Goal: Task Accomplishment & Management: Manage account settings

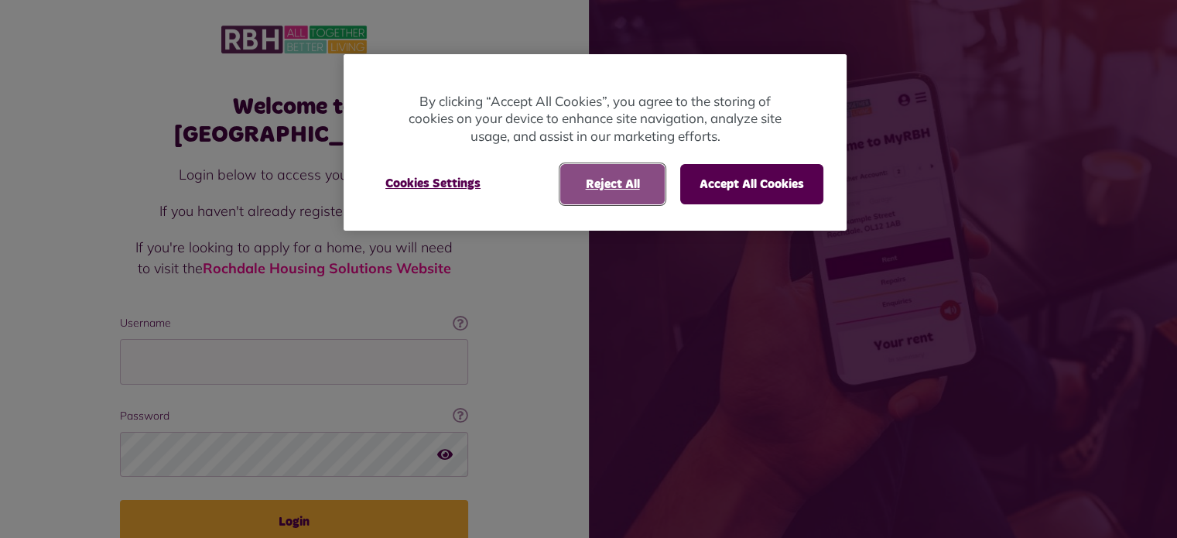
click at [615, 189] on button "Reject All" at bounding box center [612, 184] width 104 height 40
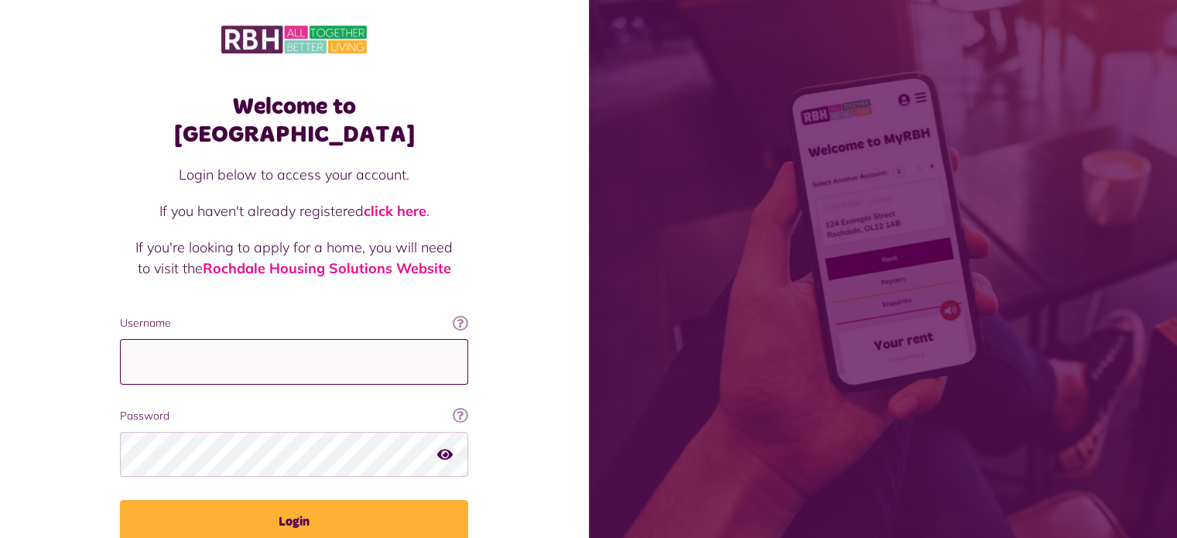
click at [224, 339] on input "Username" at bounding box center [294, 362] width 348 height 46
type input "**********"
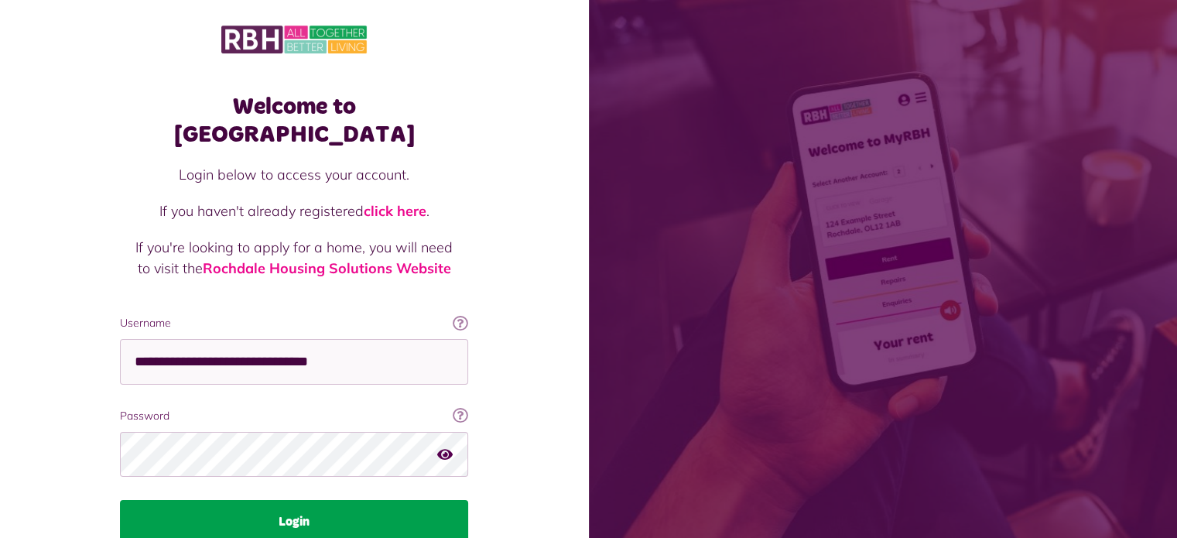
click at [297, 500] on button "Login" at bounding box center [294, 521] width 348 height 43
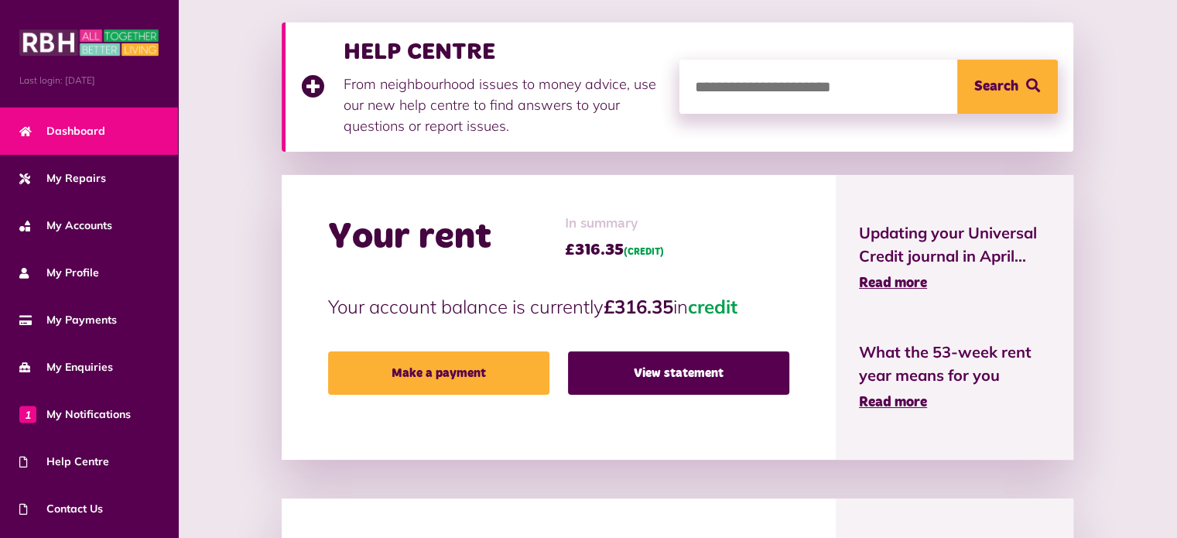
scroll to position [213, 0]
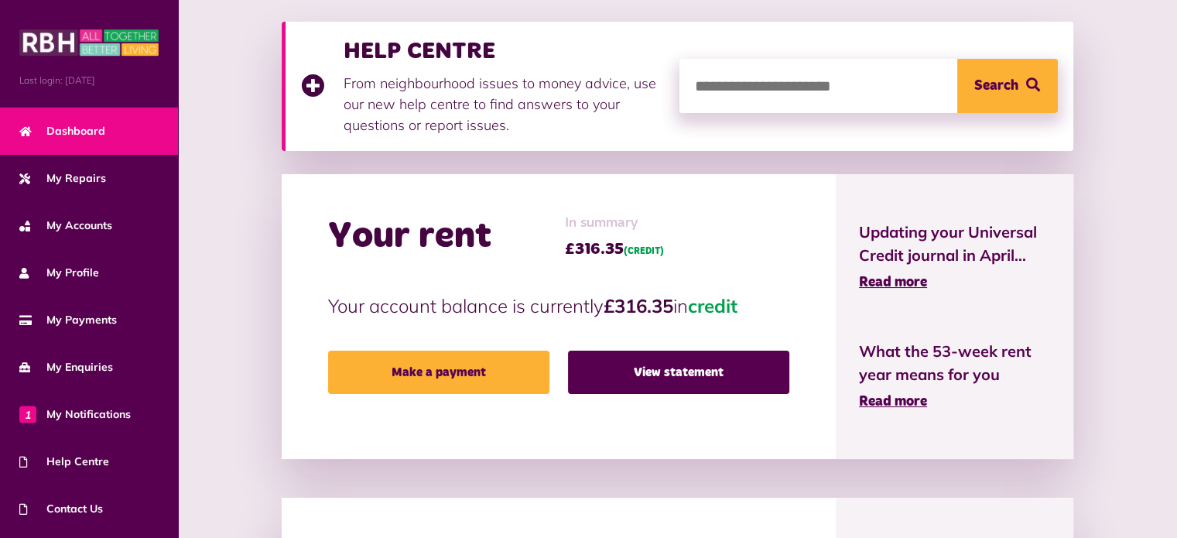
click at [743, 449] on div "Your rent In summary £316.35 (CREDIT) Your account balance is currently £316.35…" at bounding box center [559, 316] width 554 height 285
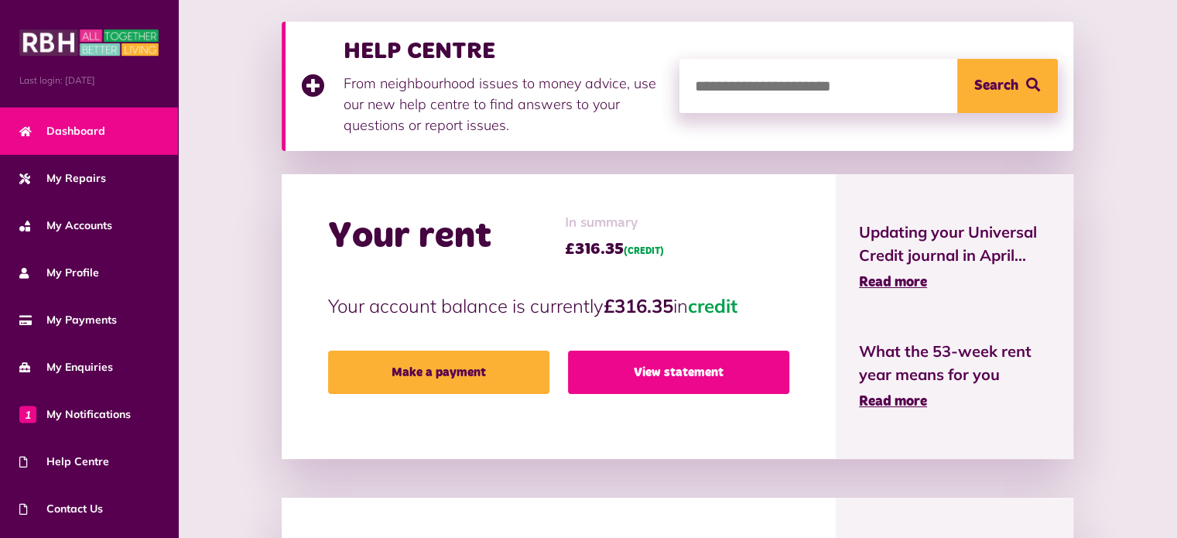
click at [692, 378] on link "View statement" at bounding box center [678, 371] width 221 height 43
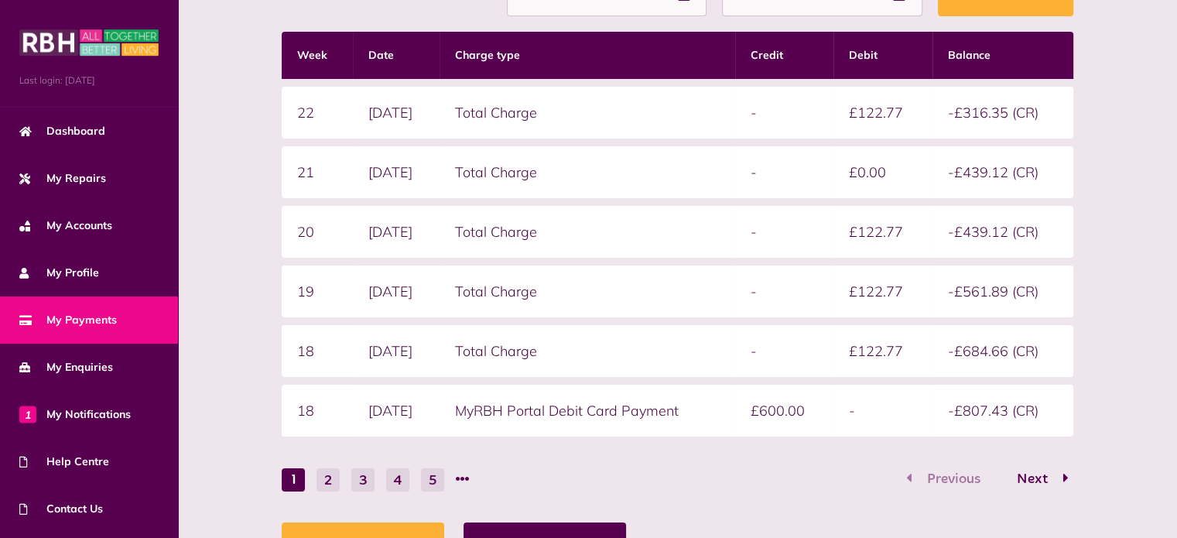
scroll to position [363, 0]
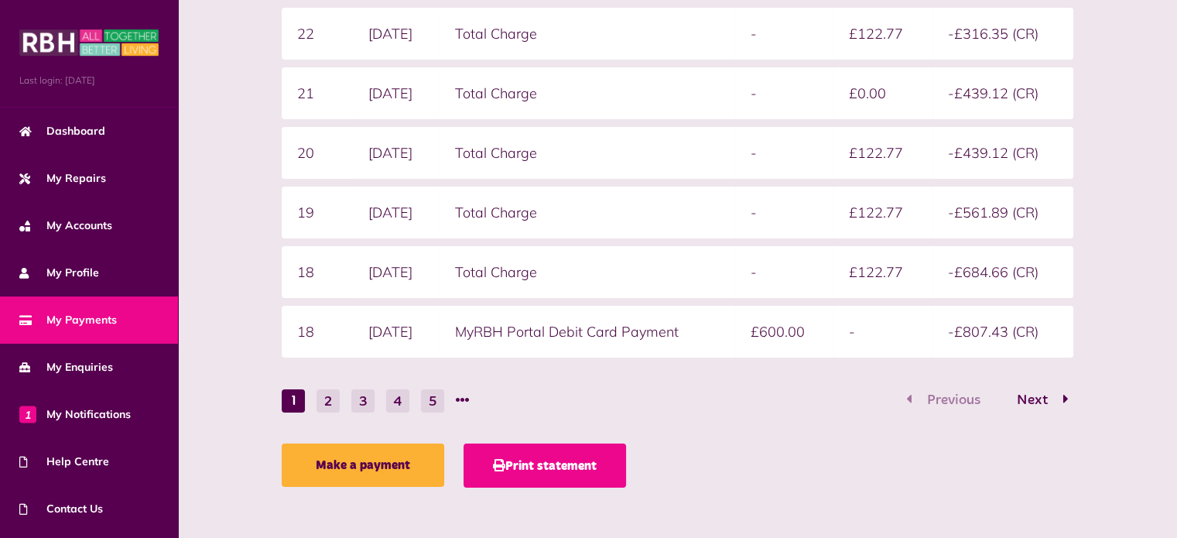
click at [542, 462] on button "Print statement" at bounding box center [544, 465] width 162 height 44
click at [528, 465] on button "Print statement" at bounding box center [544, 465] width 162 height 44
click at [514, 468] on button "Print statement" at bounding box center [544, 465] width 162 height 44
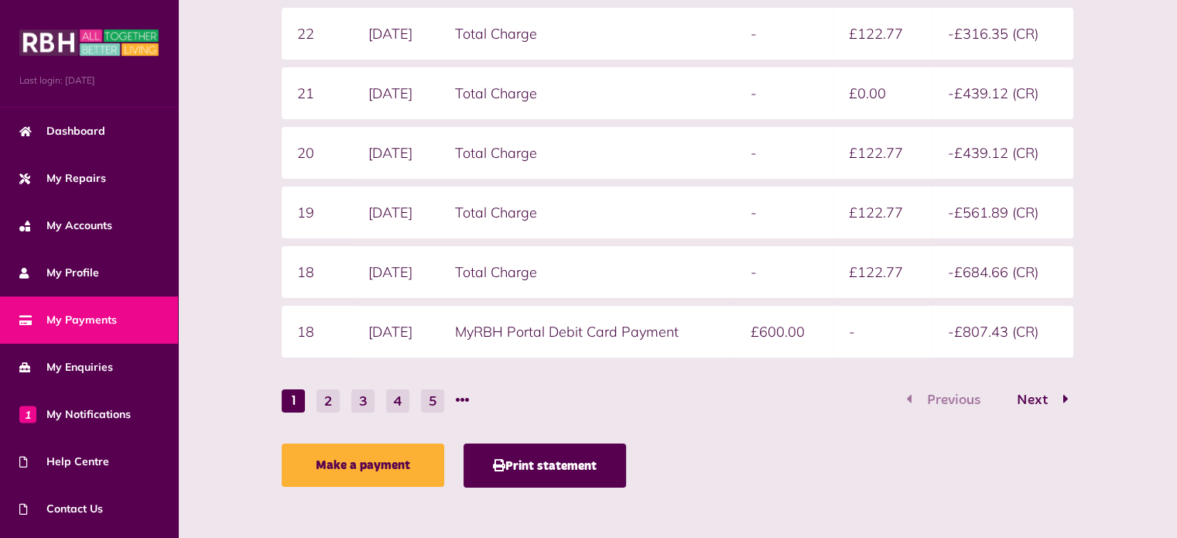
scroll to position [0, 0]
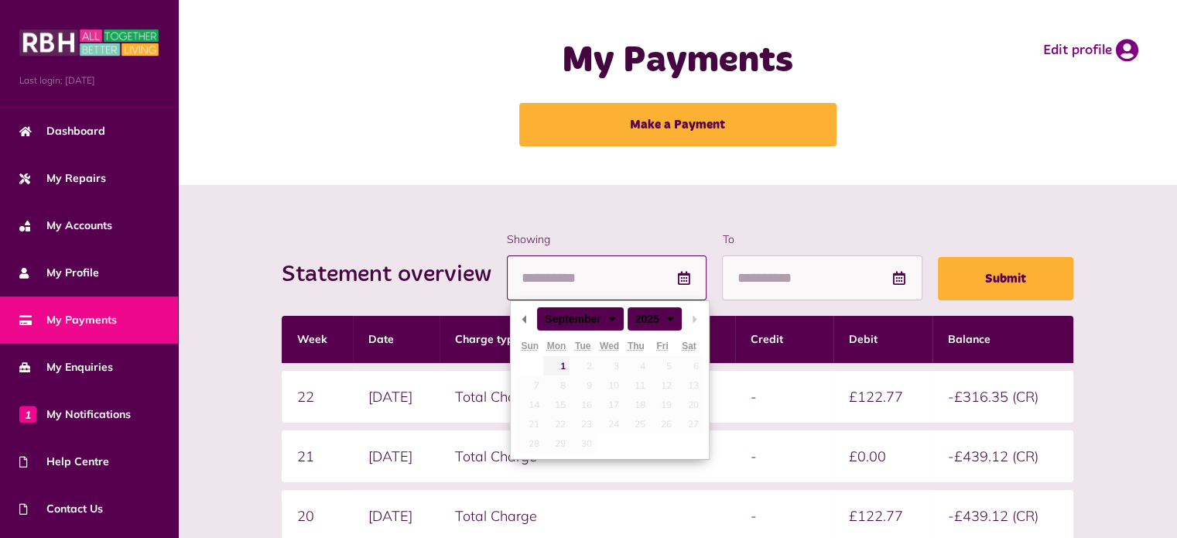
click at [586, 282] on input "Showing" at bounding box center [607, 278] width 200 height 46
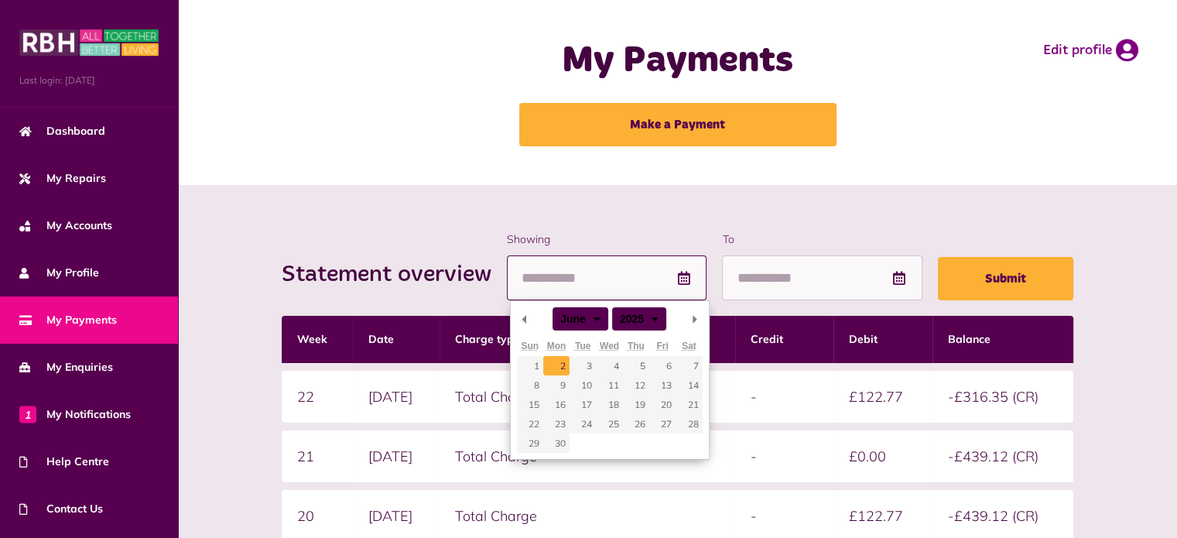
type input "**********"
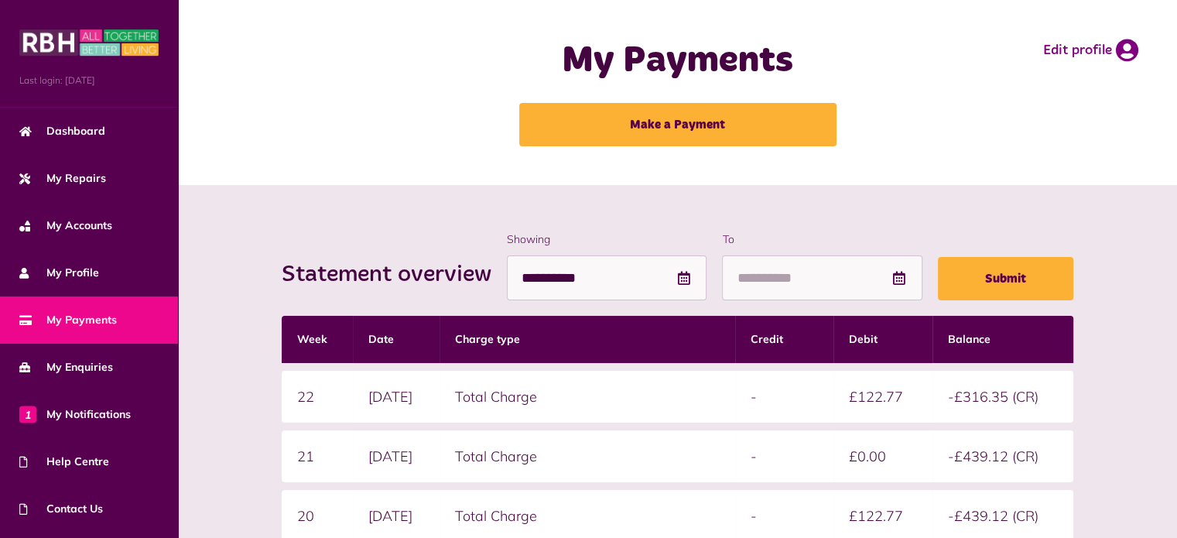
click at [897, 279] on icon at bounding box center [898, 278] width 15 height 14
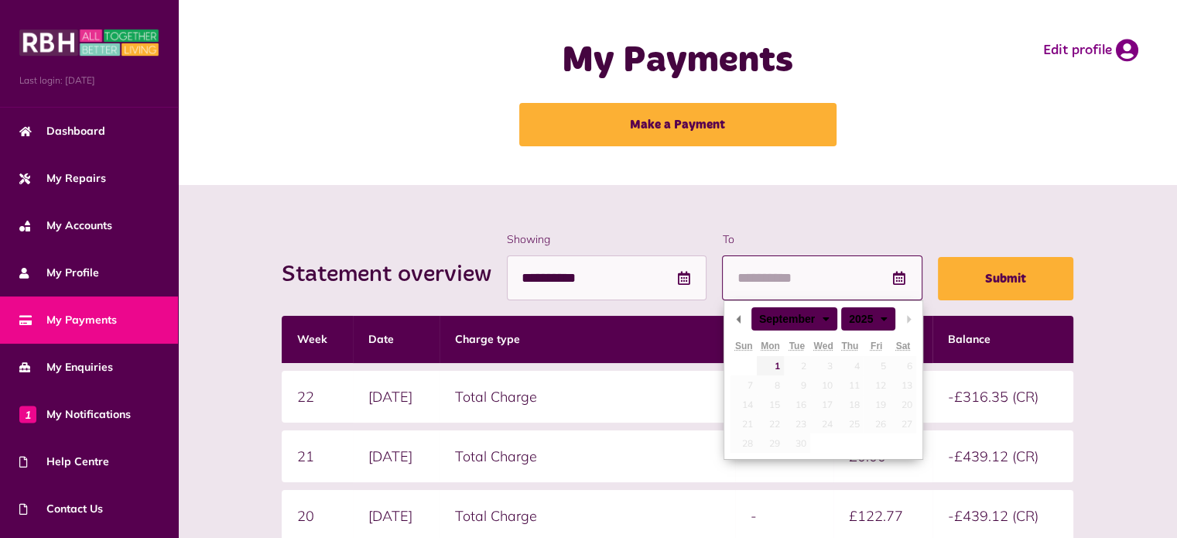
click at [819, 286] on input "To" at bounding box center [822, 278] width 200 height 46
type input "**********"
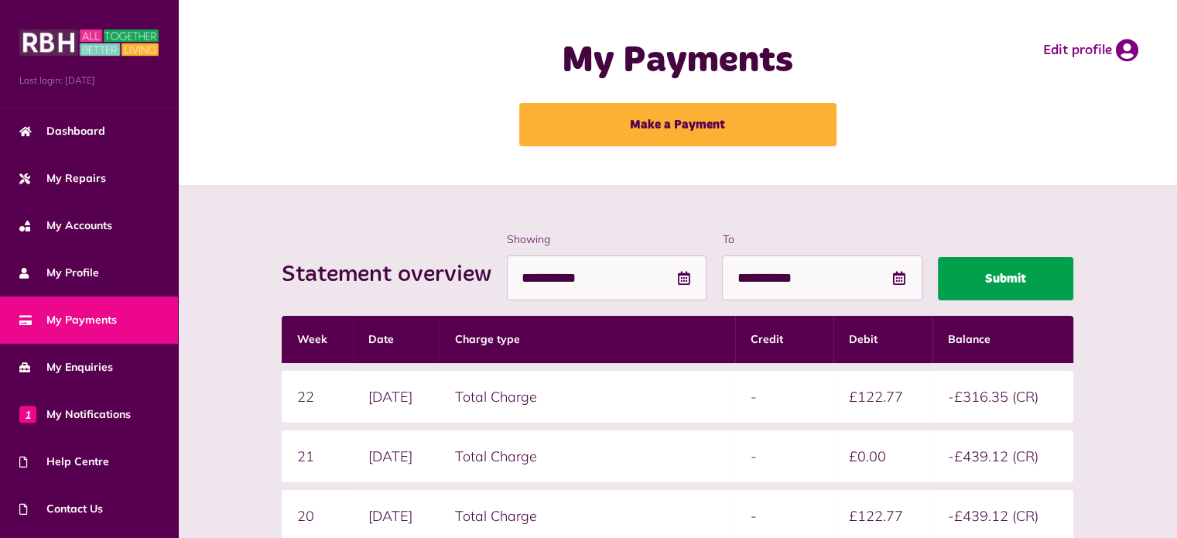
click at [983, 272] on button "Submit" at bounding box center [1005, 278] width 135 height 43
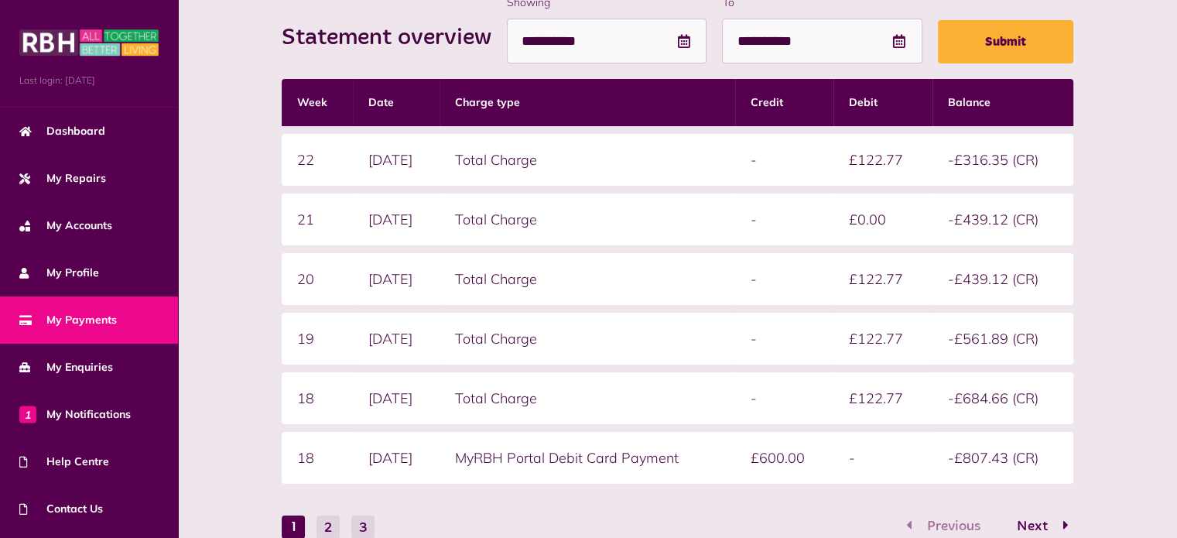
scroll to position [363, 0]
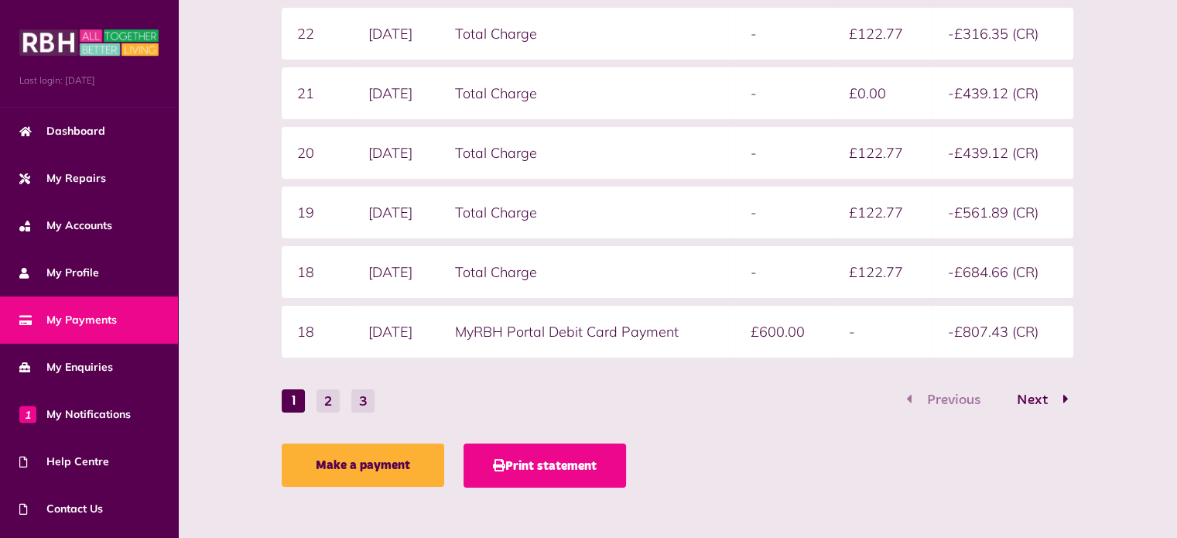
click at [560, 452] on button "Print statement" at bounding box center [544, 465] width 162 height 44
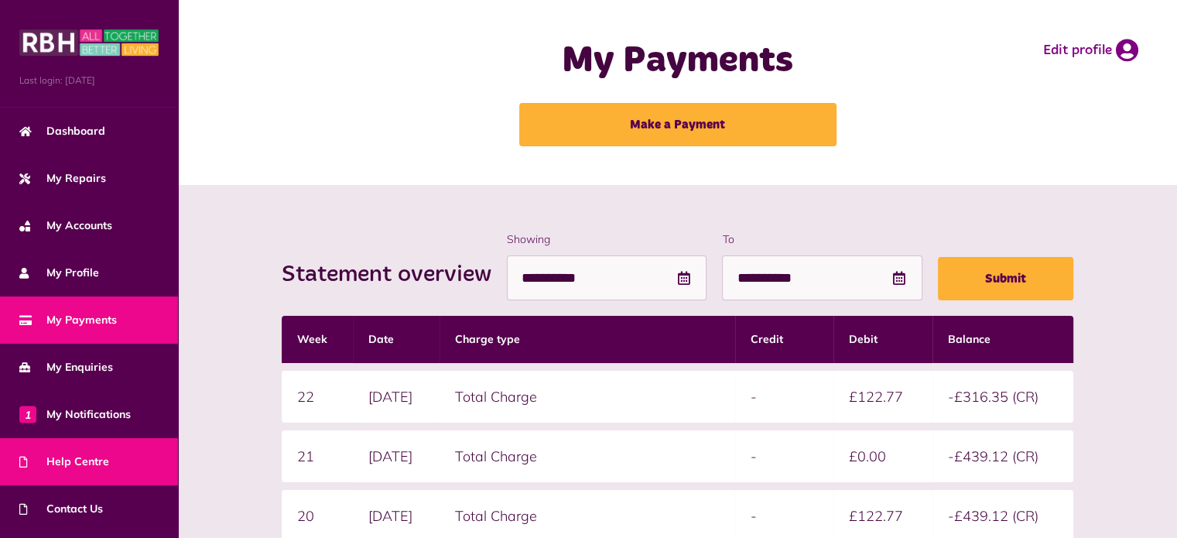
scroll to position [87, 0]
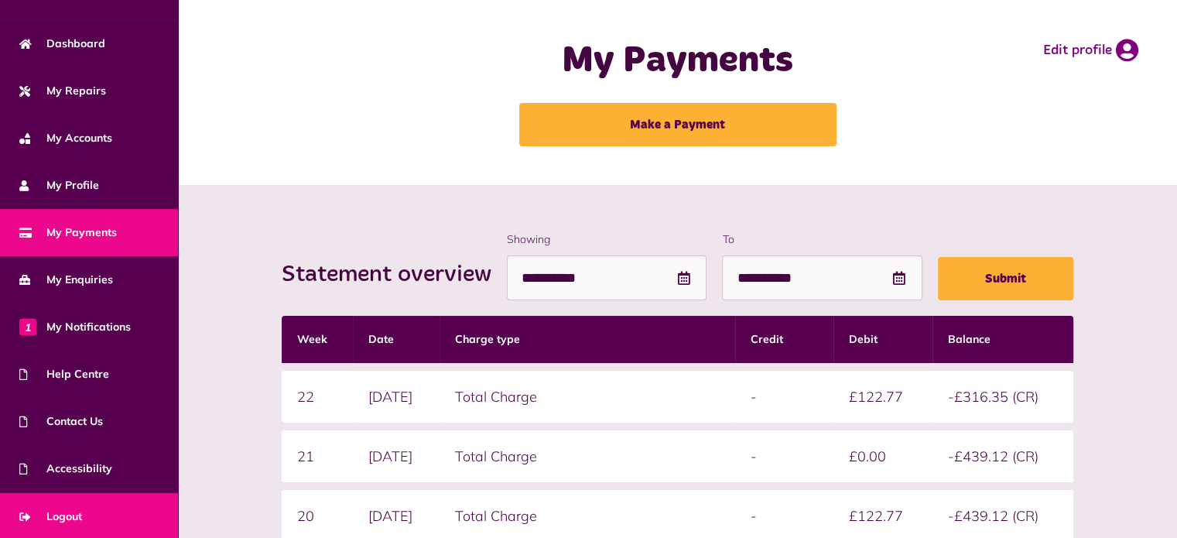
click at [92, 511] on link "Logout" at bounding box center [89, 516] width 178 height 47
